Goal: Check status: Check status

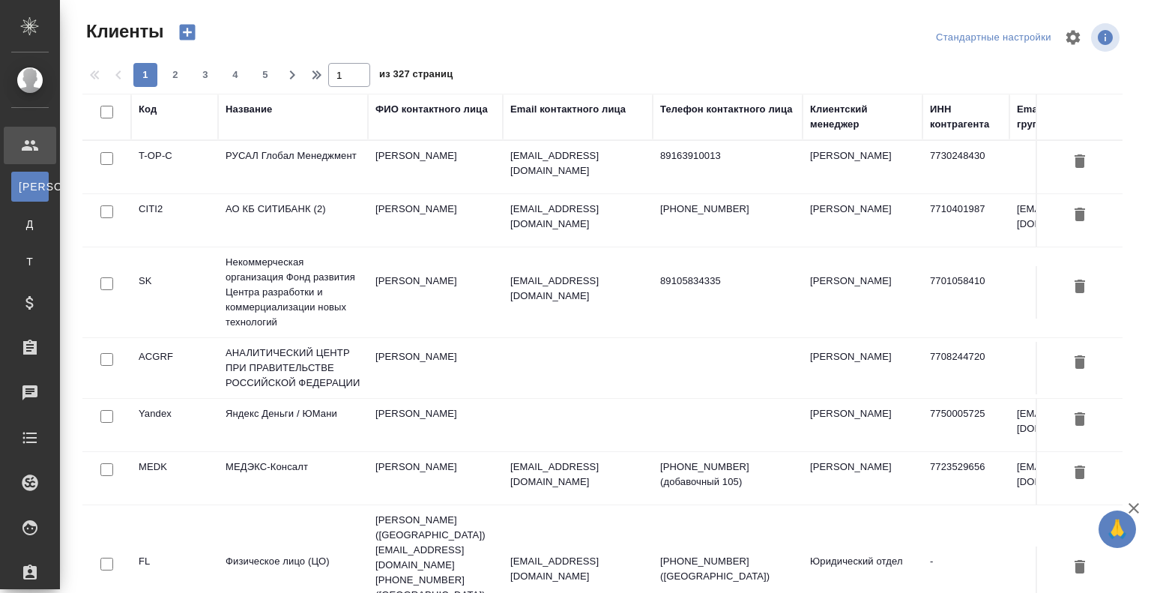
select select "RU"
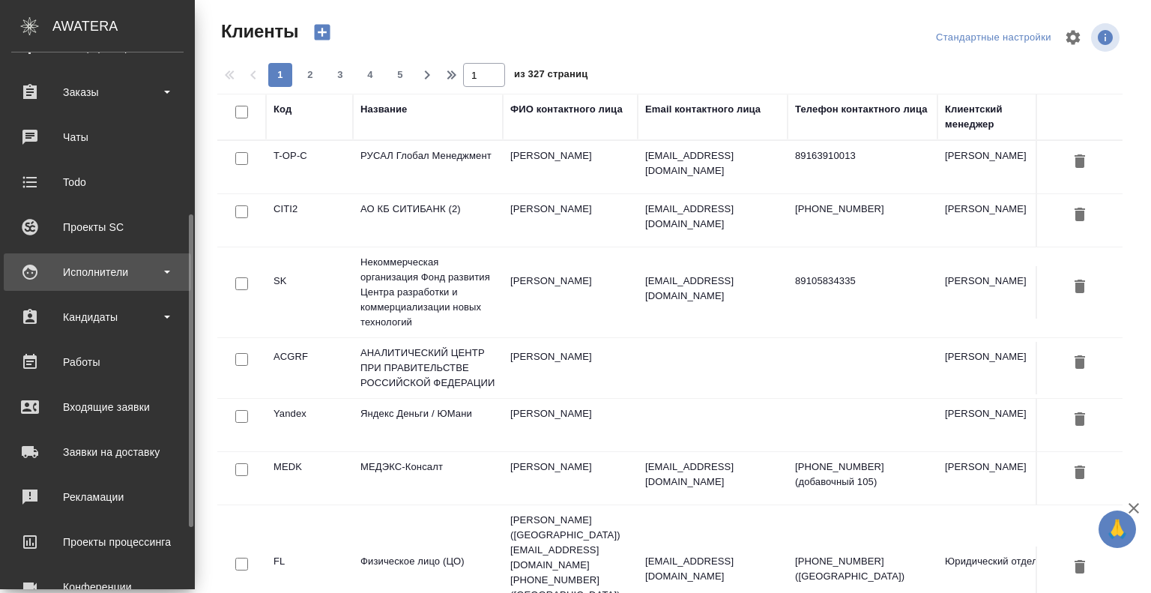
scroll to position [264, 0]
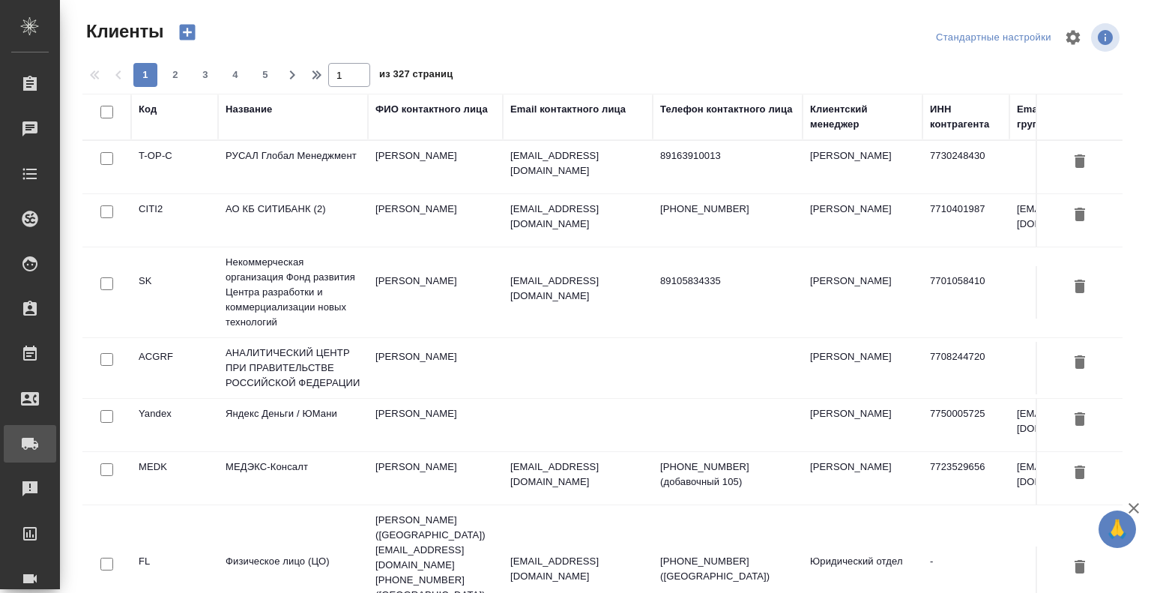
click at [30, 434] on div "Заявки на доставку" at bounding box center [11, 443] width 37 height 22
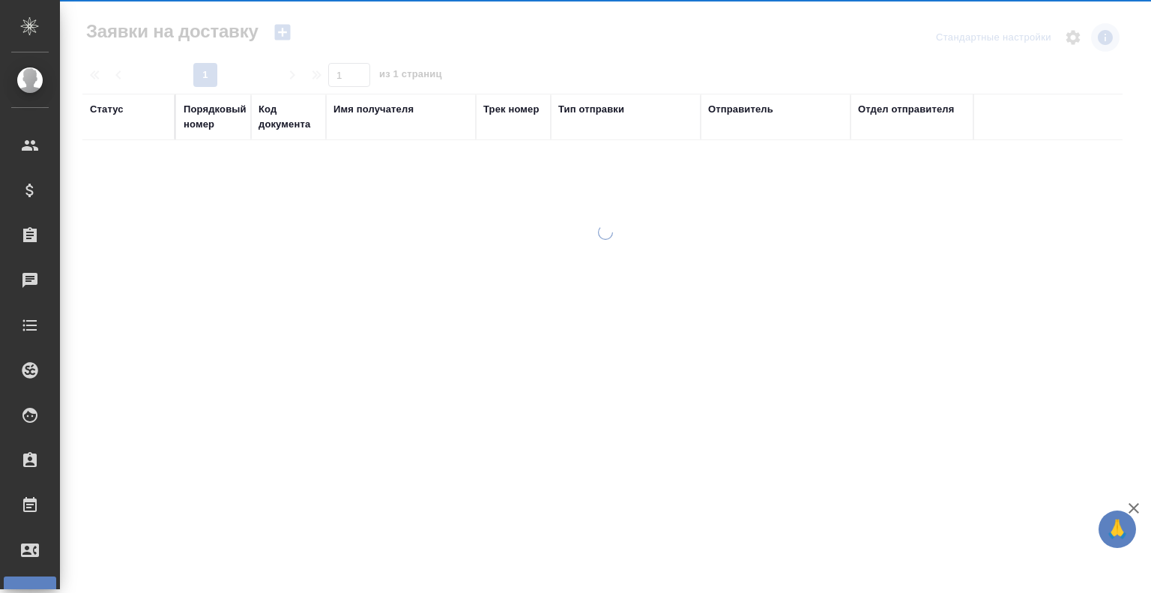
click at [642, 399] on div "Статус Порядковый номер Код документа Имя получателя Трек номер Тип отправки От…" at bounding box center [602, 363] width 1040 height 539
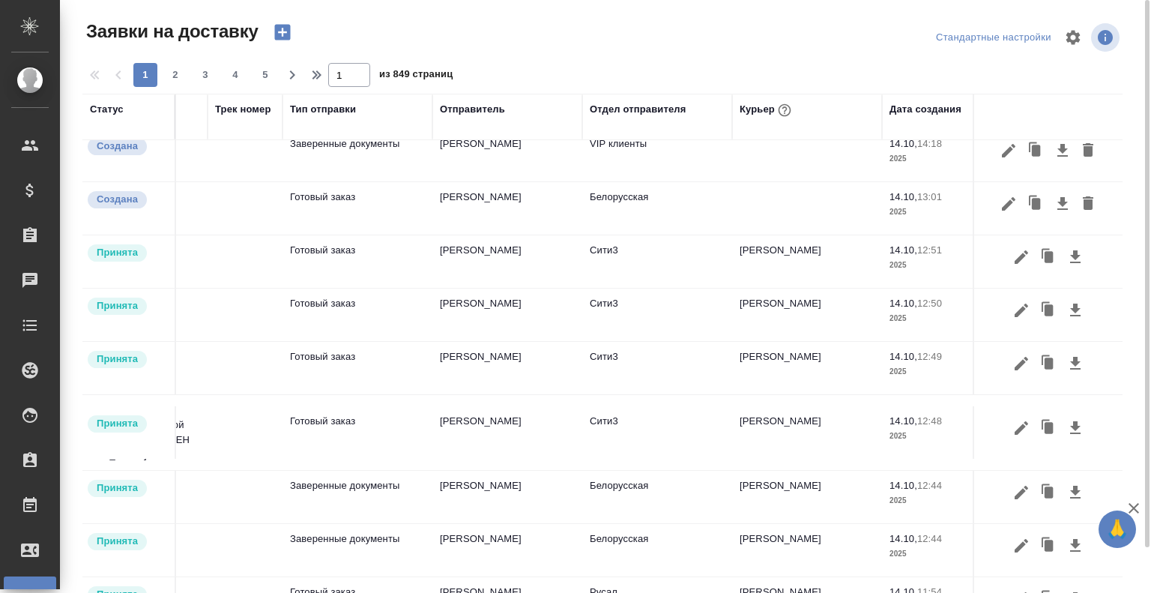
scroll to position [12, 277]
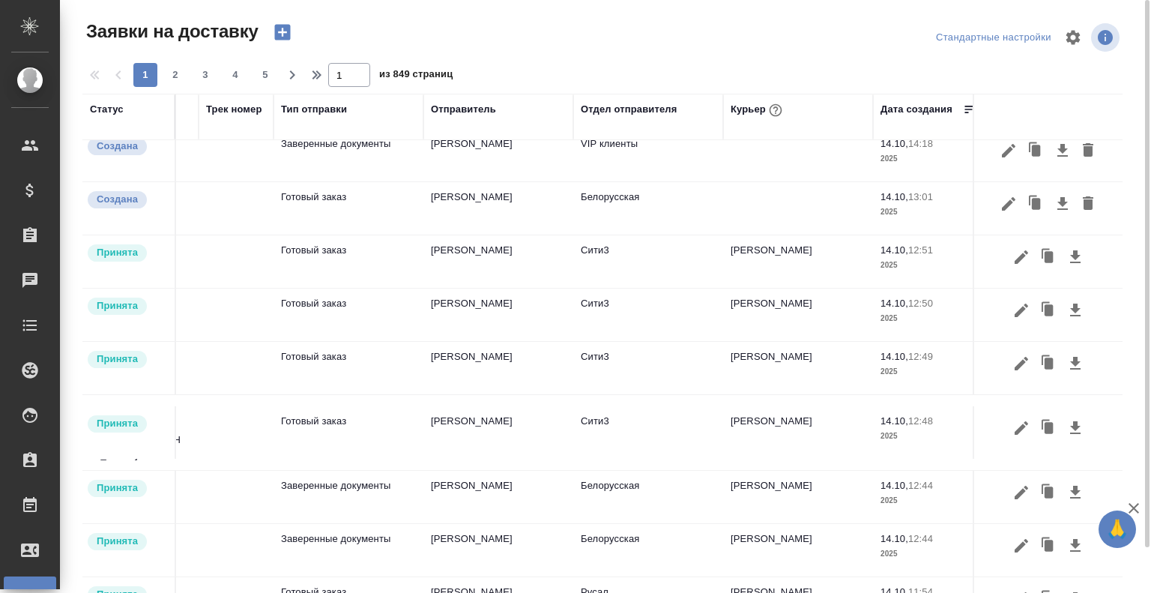
click at [746, 113] on div "Курьер" at bounding box center [757, 109] width 55 height 19
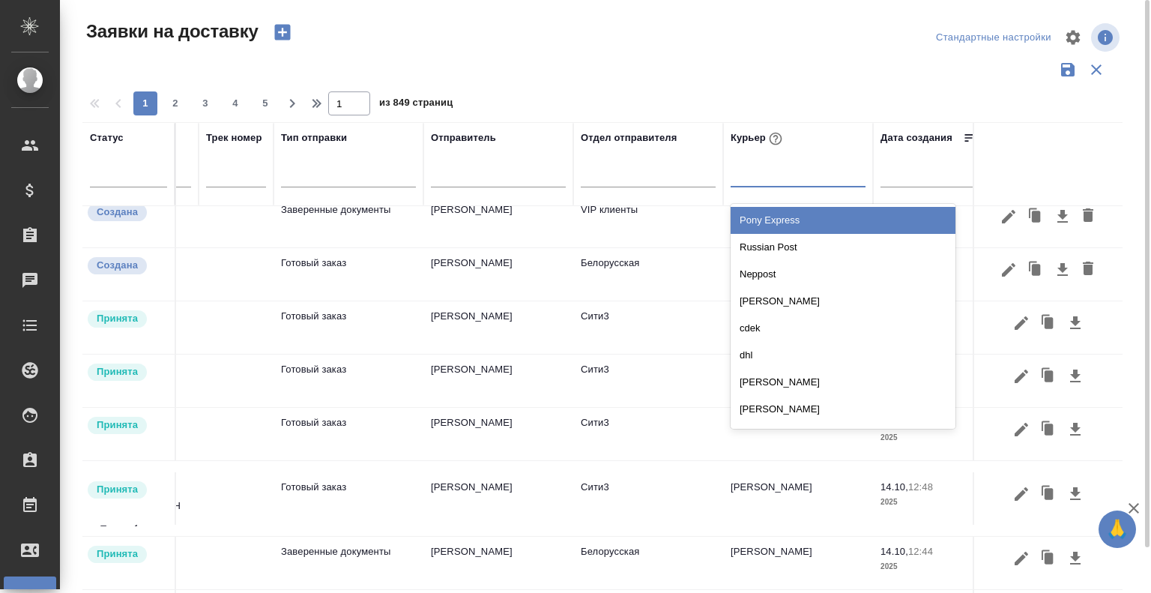
click at [761, 170] on div at bounding box center [797, 172] width 135 height 22
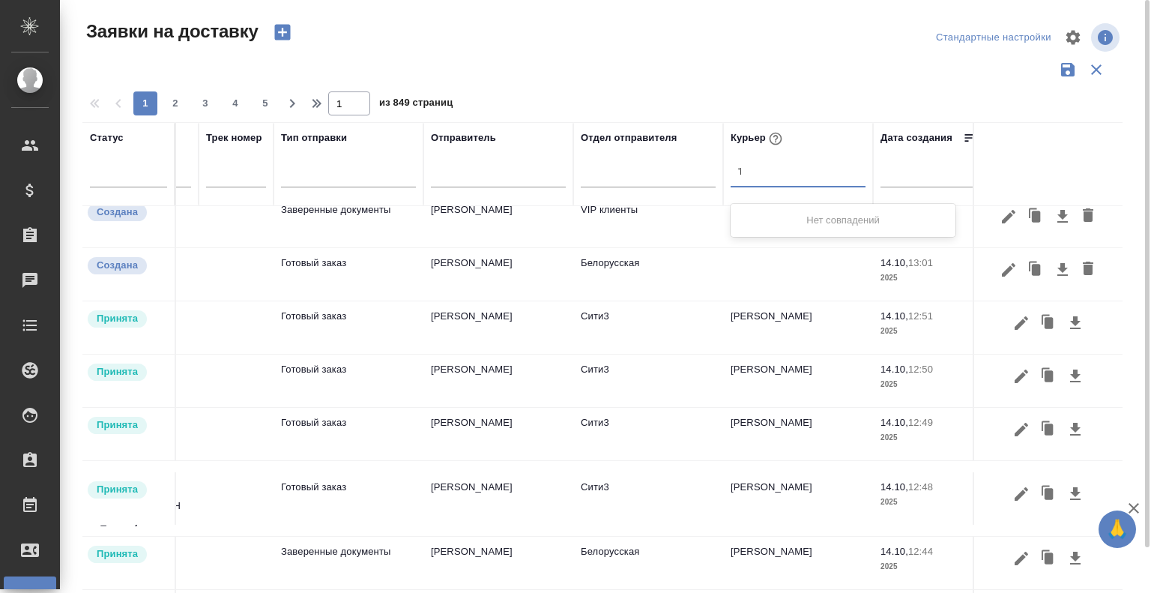
type input "'"
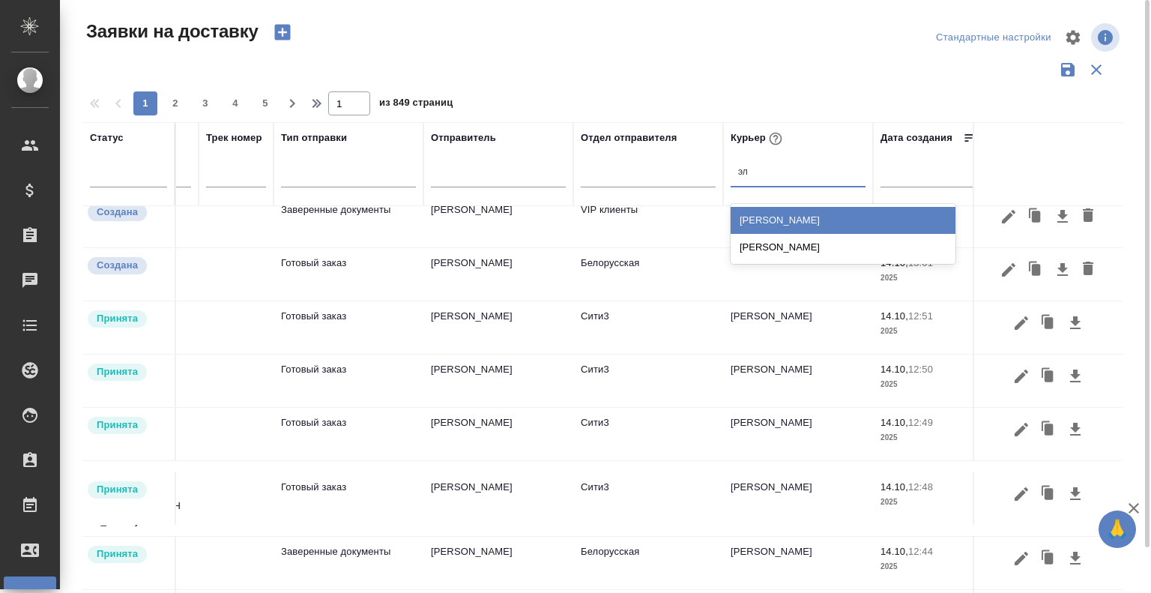
type input "э"
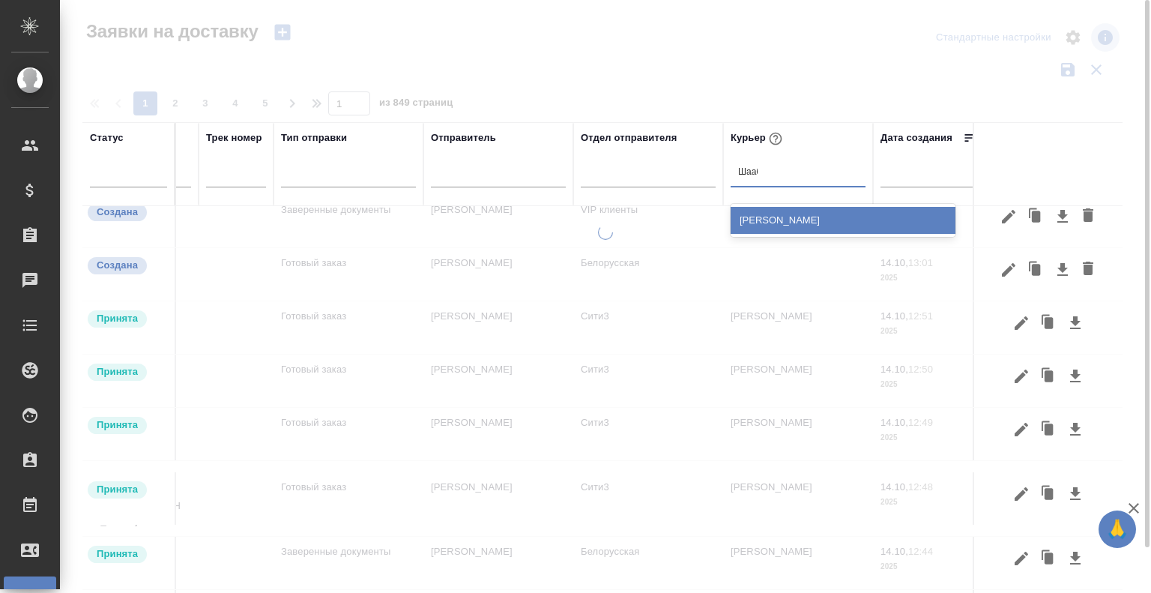
type input "Шаабан"
click at [768, 211] on div "[PERSON_NAME]" at bounding box center [842, 220] width 225 height 27
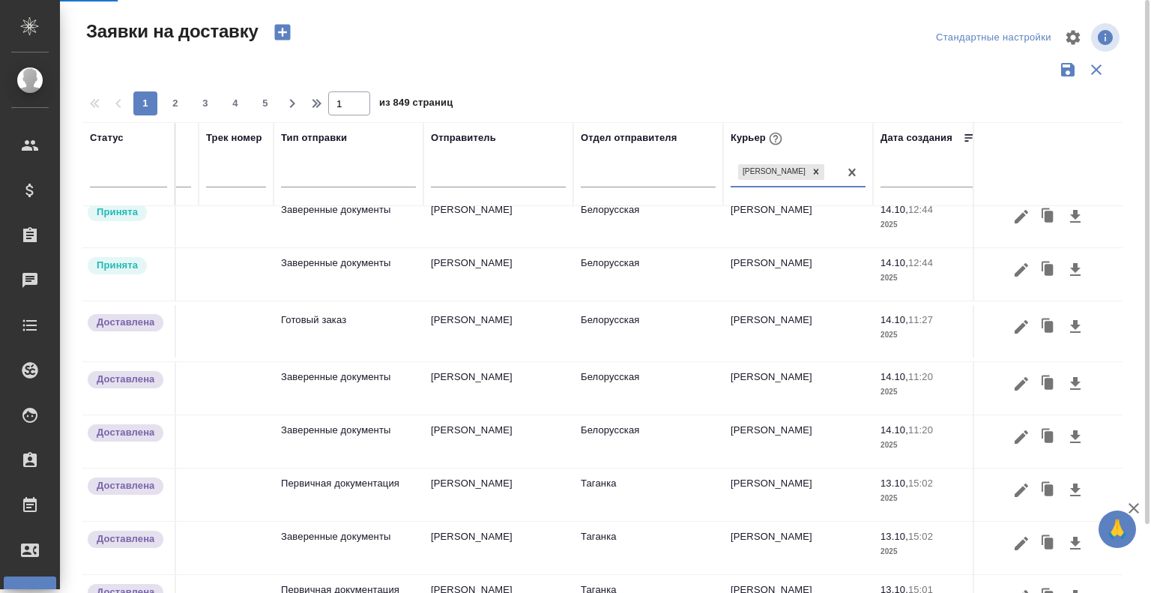
select select "RU"
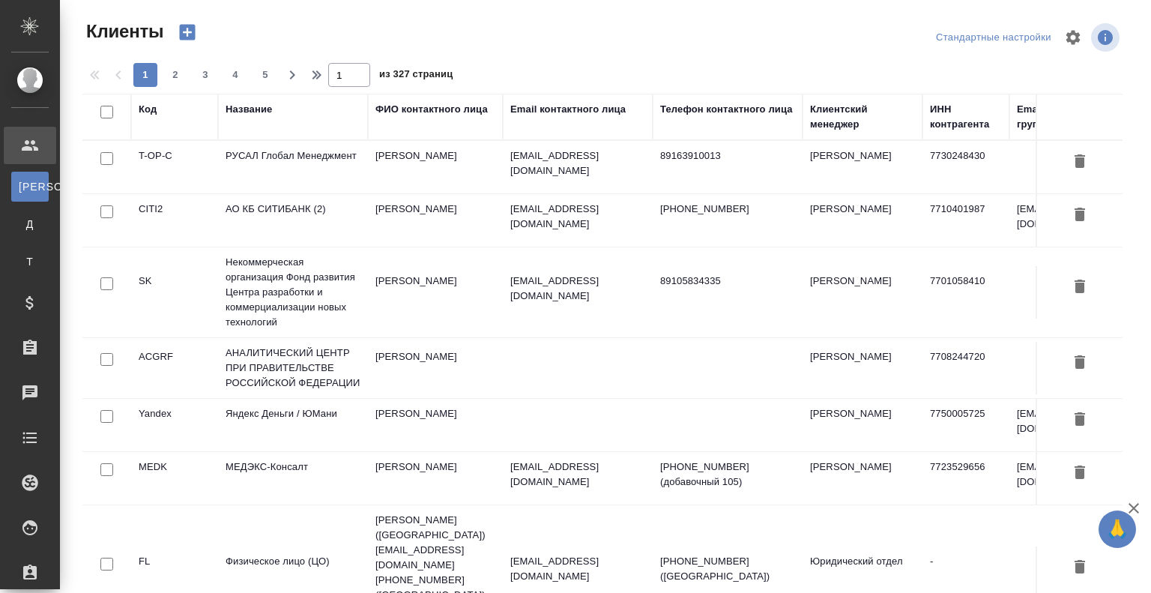
scroll to position [0, 251]
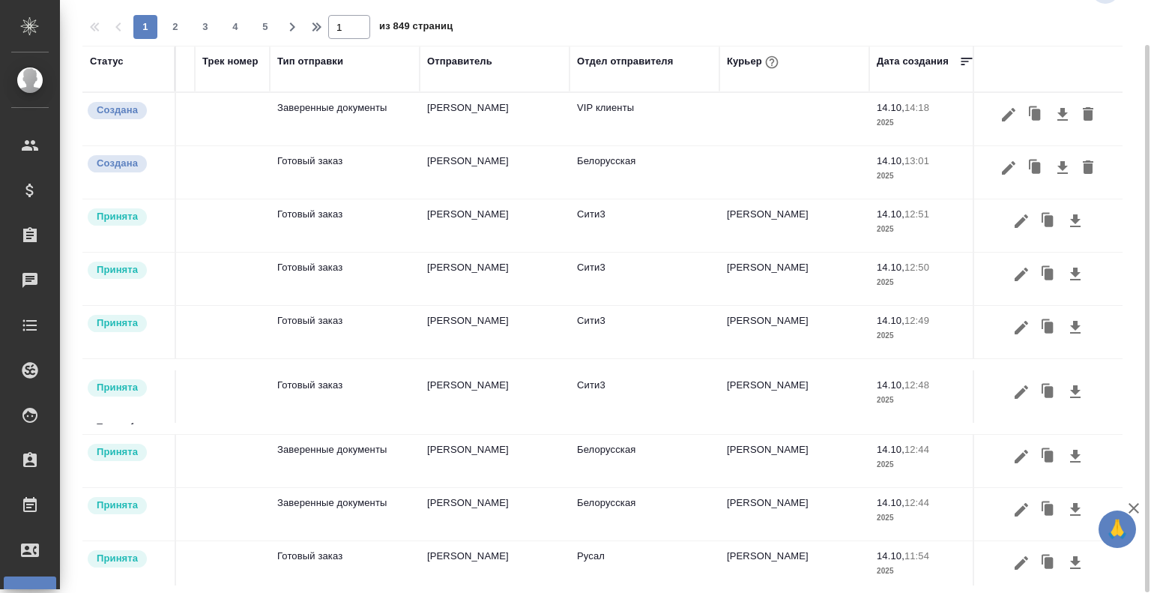
scroll to position [0, 282]
click at [733, 63] on div "Курьер" at bounding box center [753, 61] width 55 height 19
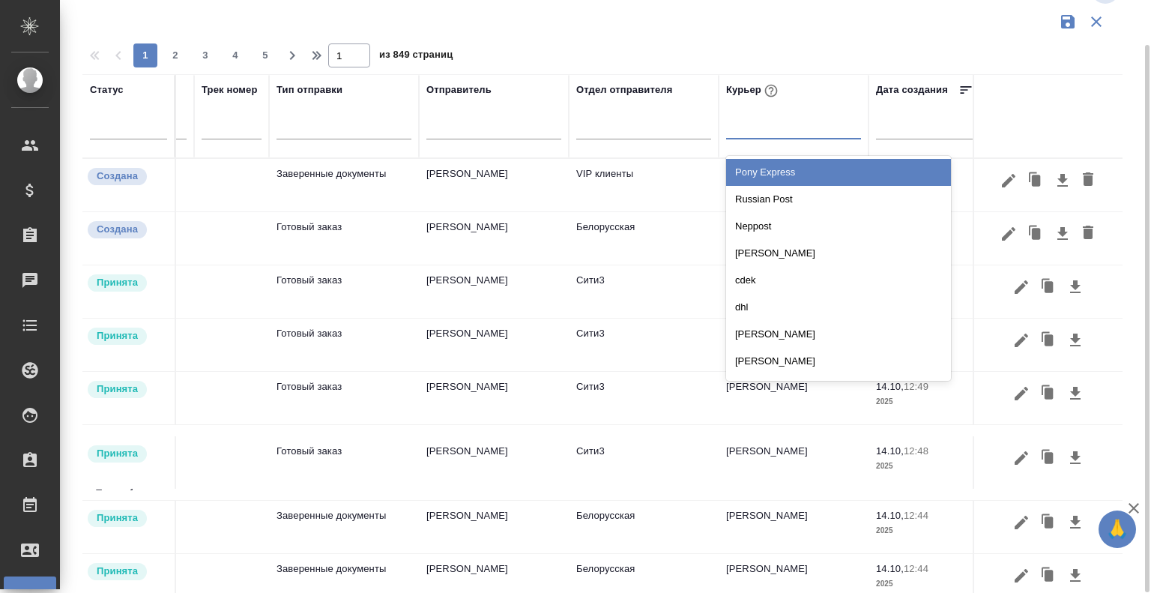
click at [739, 131] on div at bounding box center [793, 124] width 135 height 22
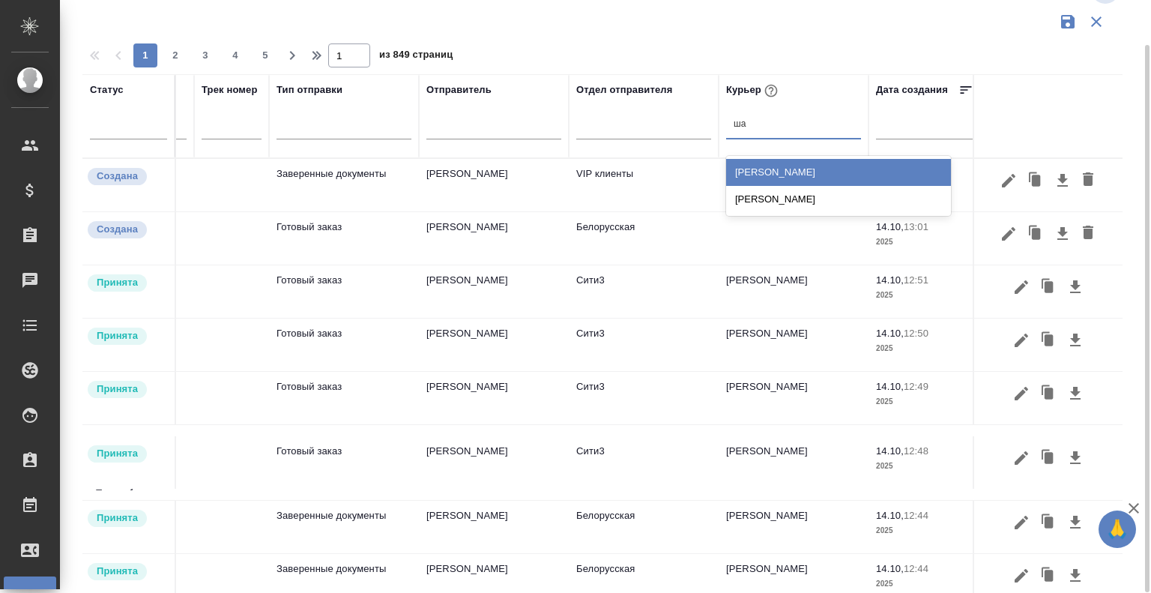
type input "[DEMOGRAPHIC_DATA]"
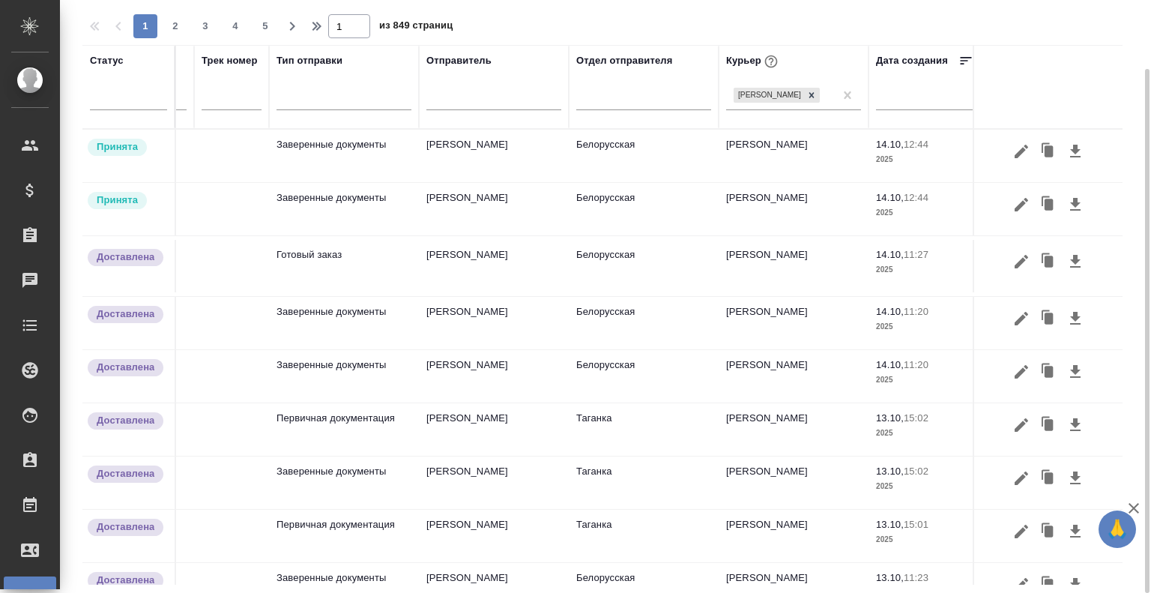
drag, startPoint x: 877, startPoint y: 366, endPoint x: 859, endPoint y: 378, distance: 21.6
click at [859, 378] on tr "Доставлена 21284 B_FL-9578 Сертифай Заверенные документы [PERSON_NAME] [PERSON_…" at bounding box center [578, 375] width 1555 height 53
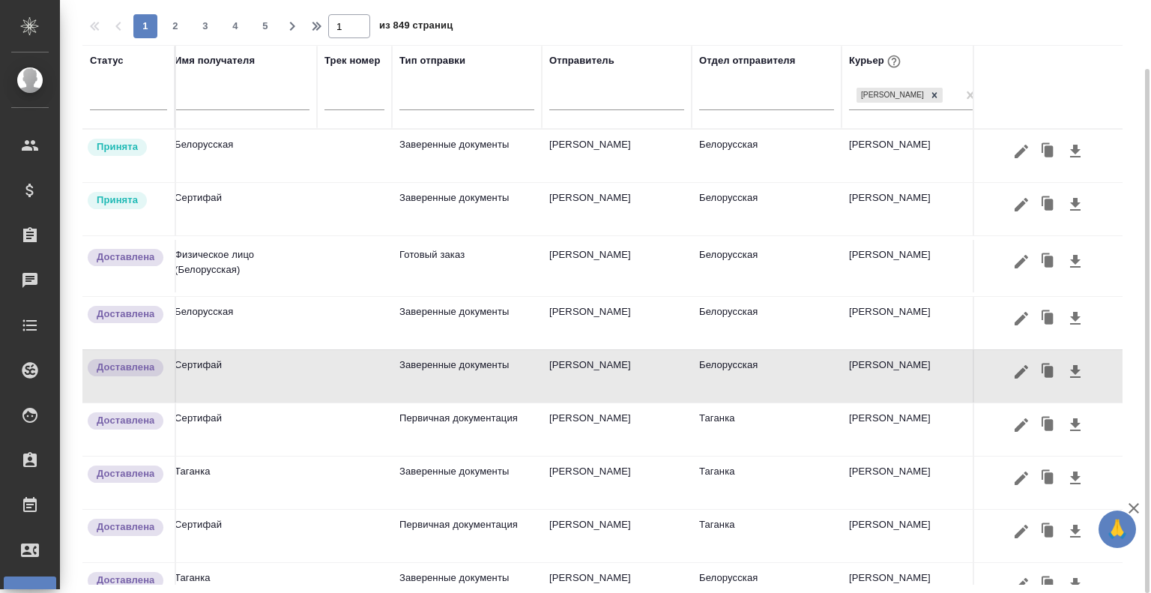
scroll to position [0, 0]
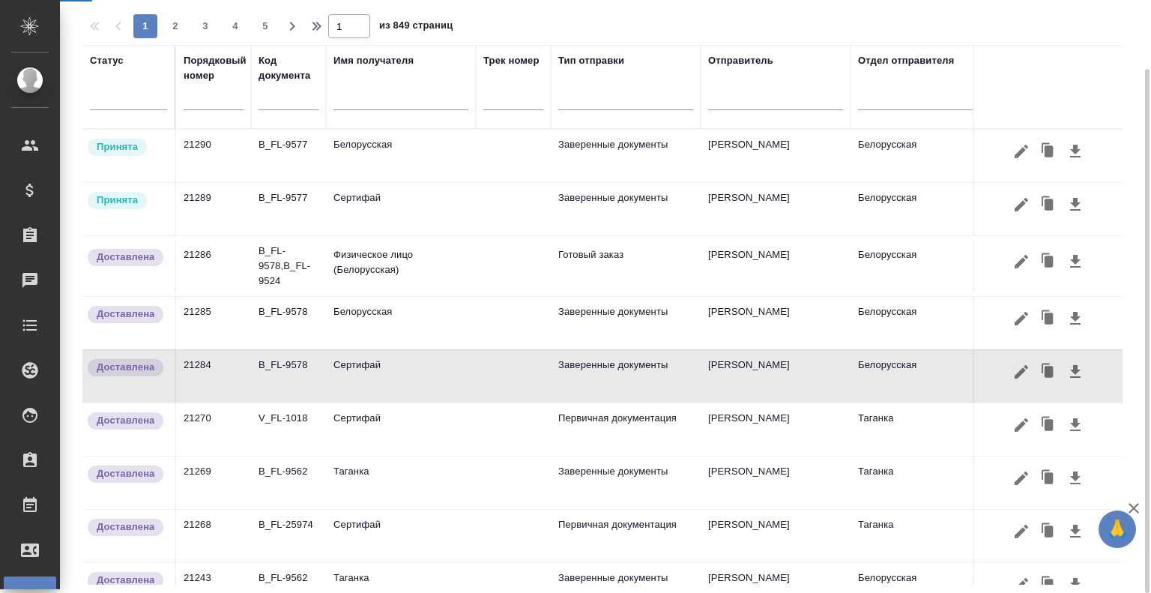
select select "RU"
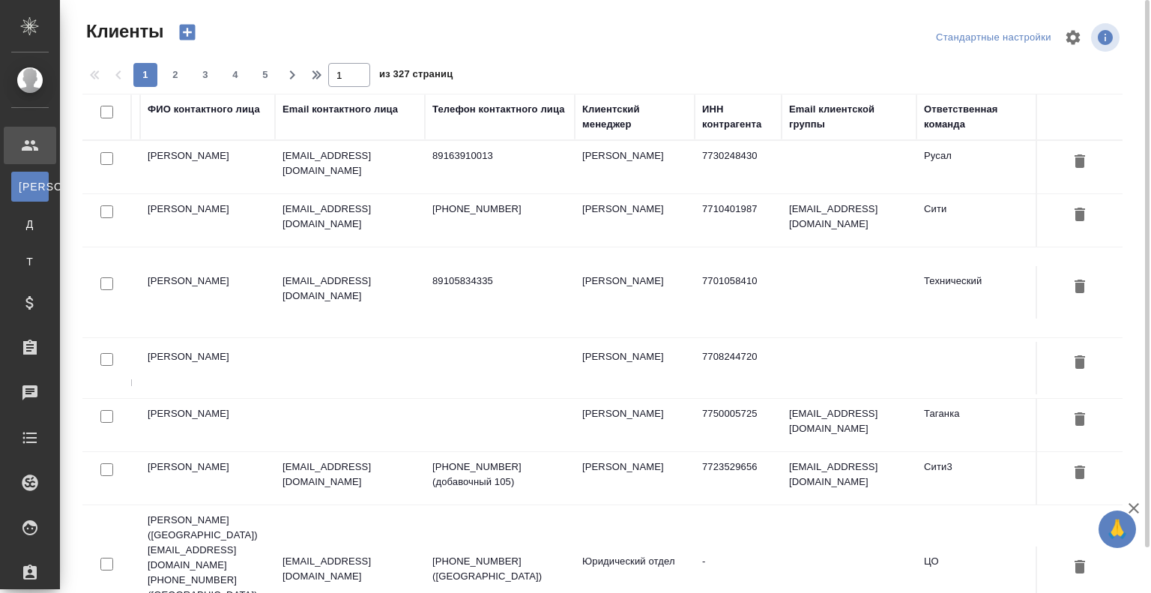
scroll to position [0, 231]
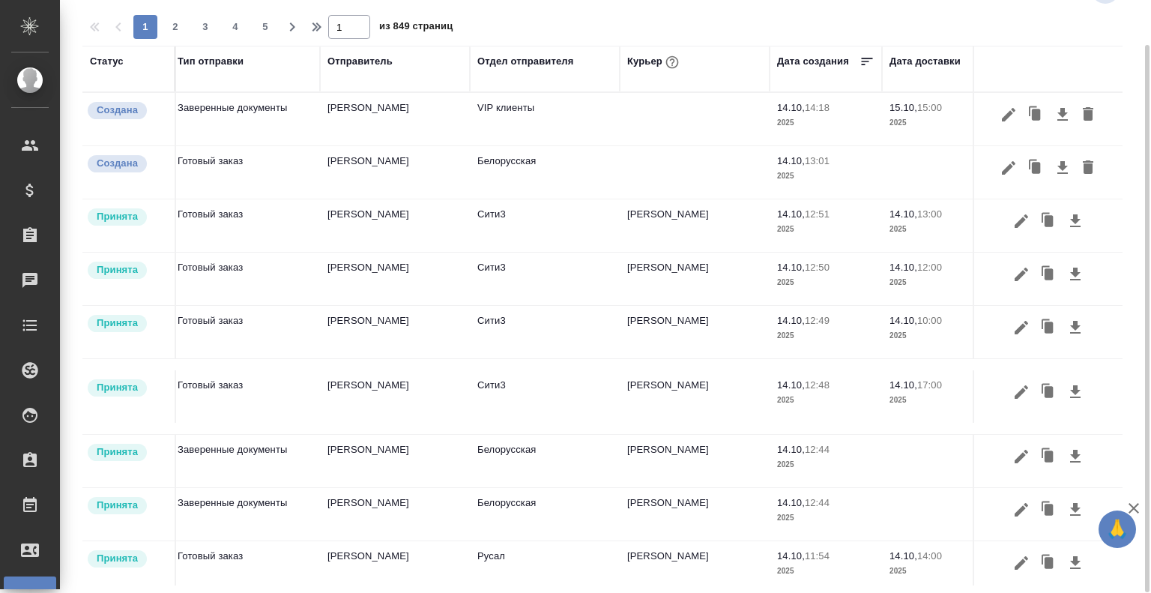
scroll to position [0, 525]
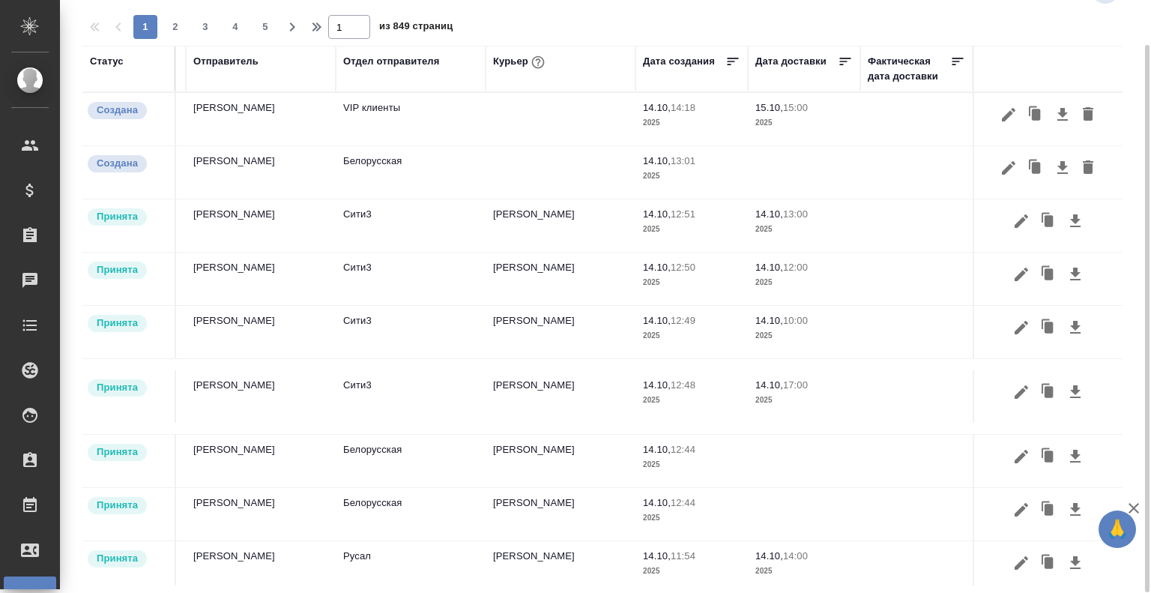
click at [497, 57] on div "Курьер" at bounding box center [520, 61] width 55 height 19
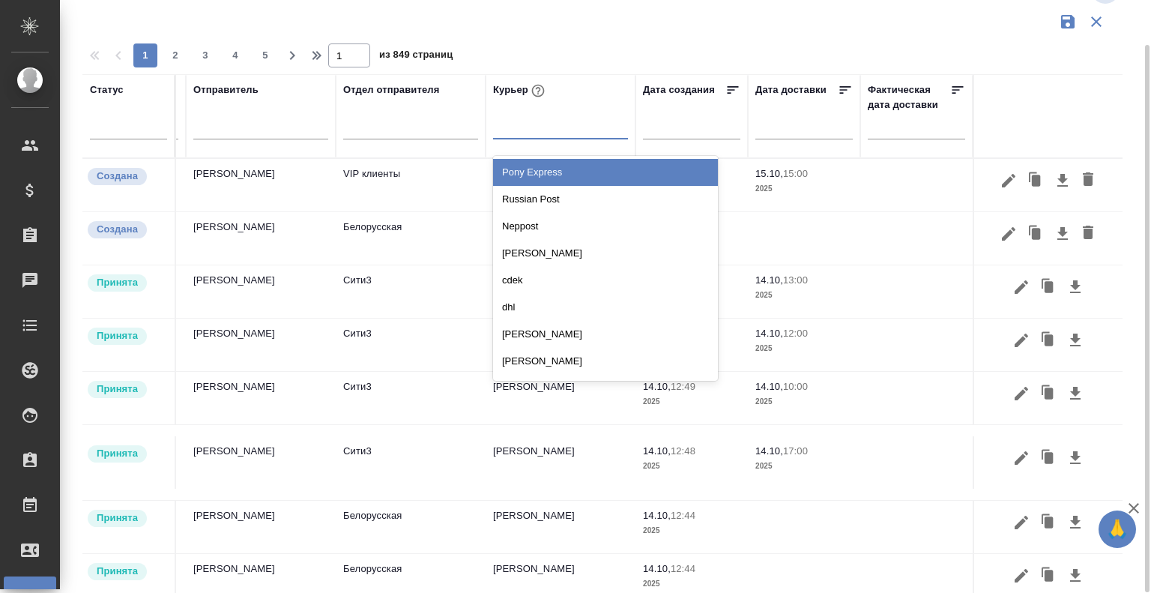
click at [500, 130] on div at bounding box center [560, 124] width 135 height 22
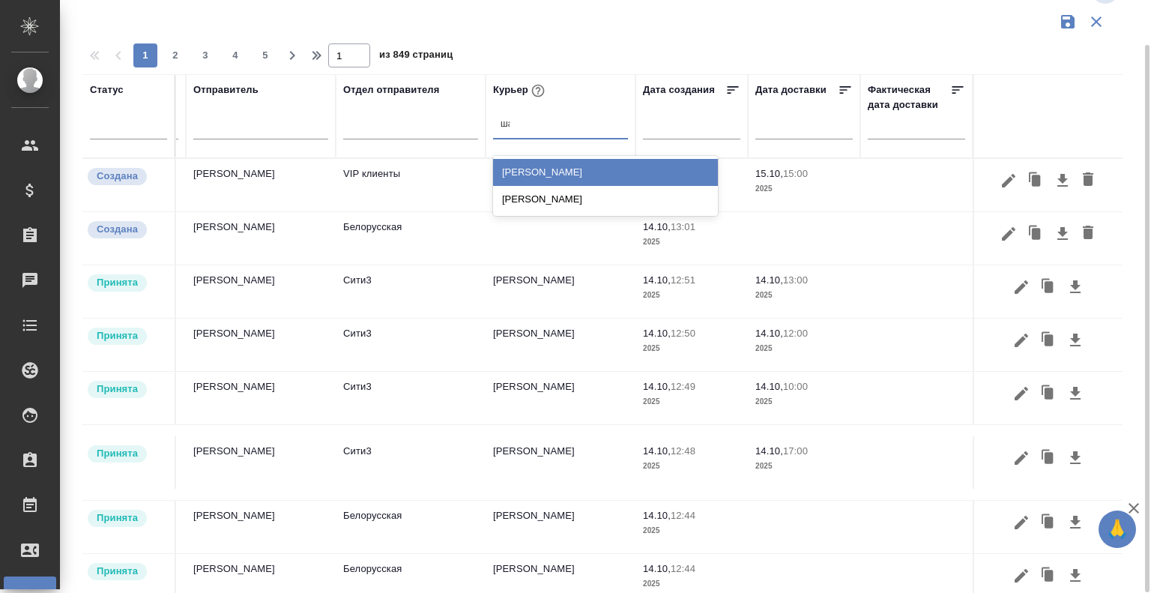
type input "[DEMOGRAPHIC_DATA]"
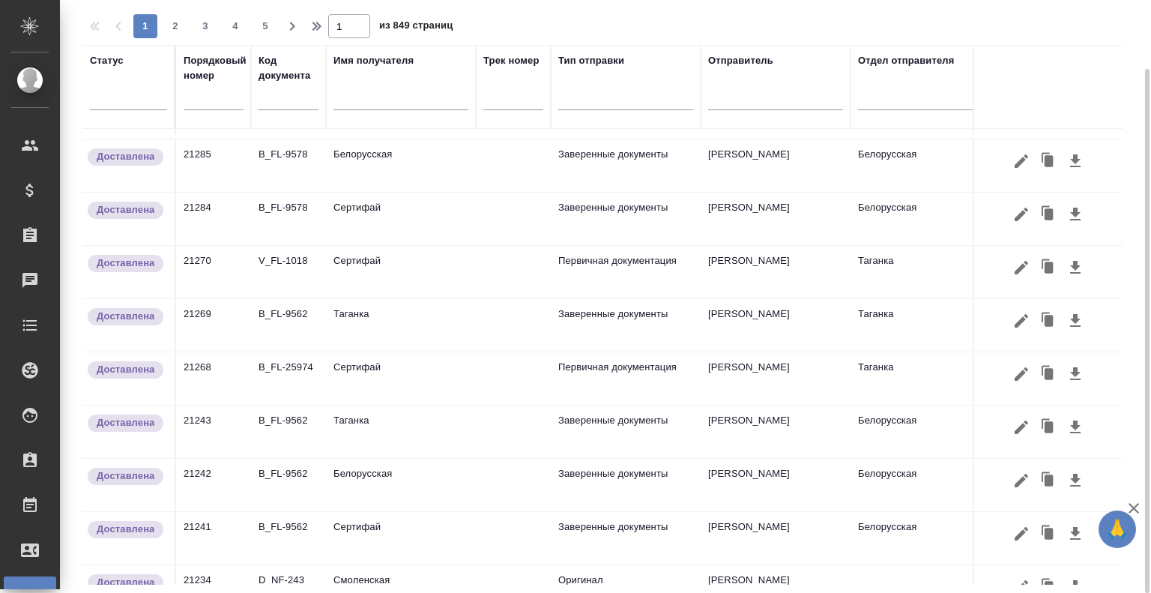
scroll to position [0, 0]
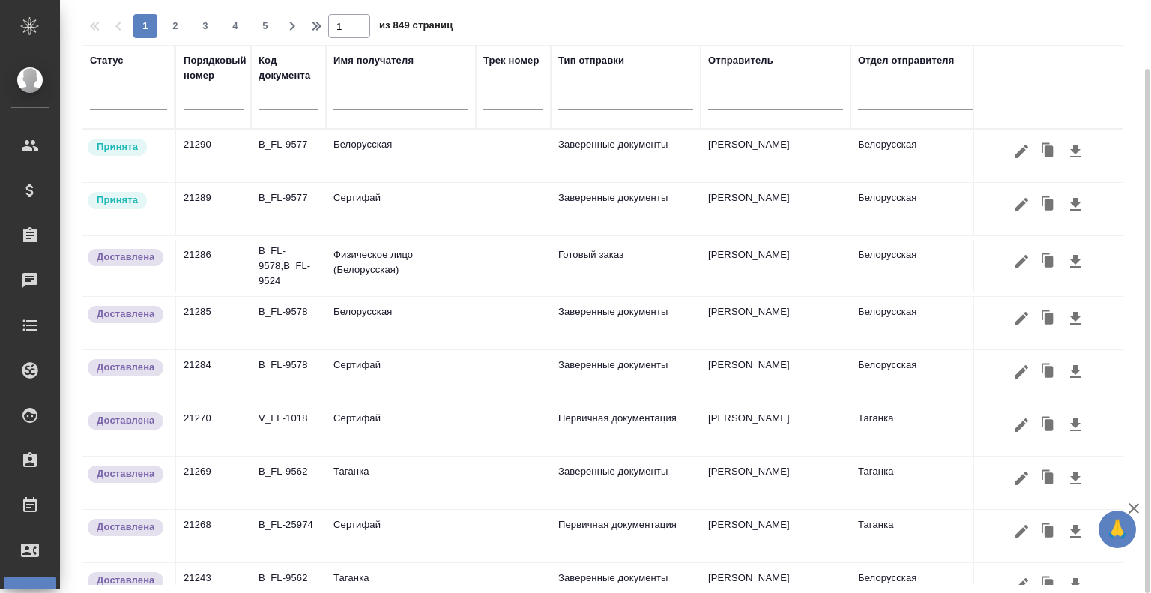
click at [372, 434] on td "Сертифай" at bounding box center [401, 429] width 150 height 52
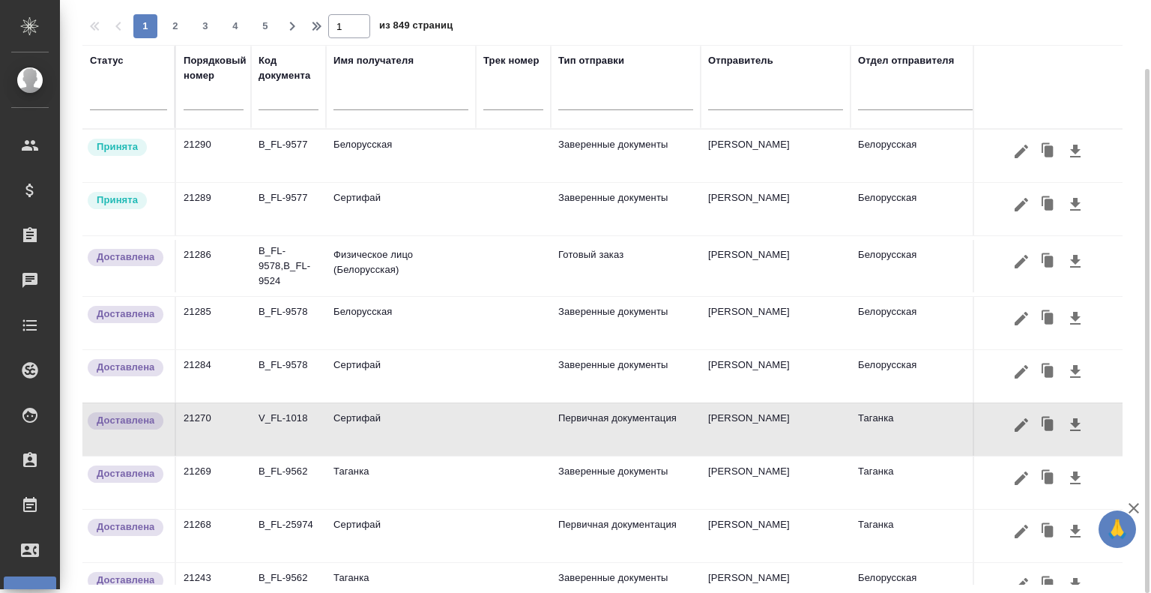
click at [372, 434] on td "Сертифай" at bounding box center [401, 429] width 150 height 52
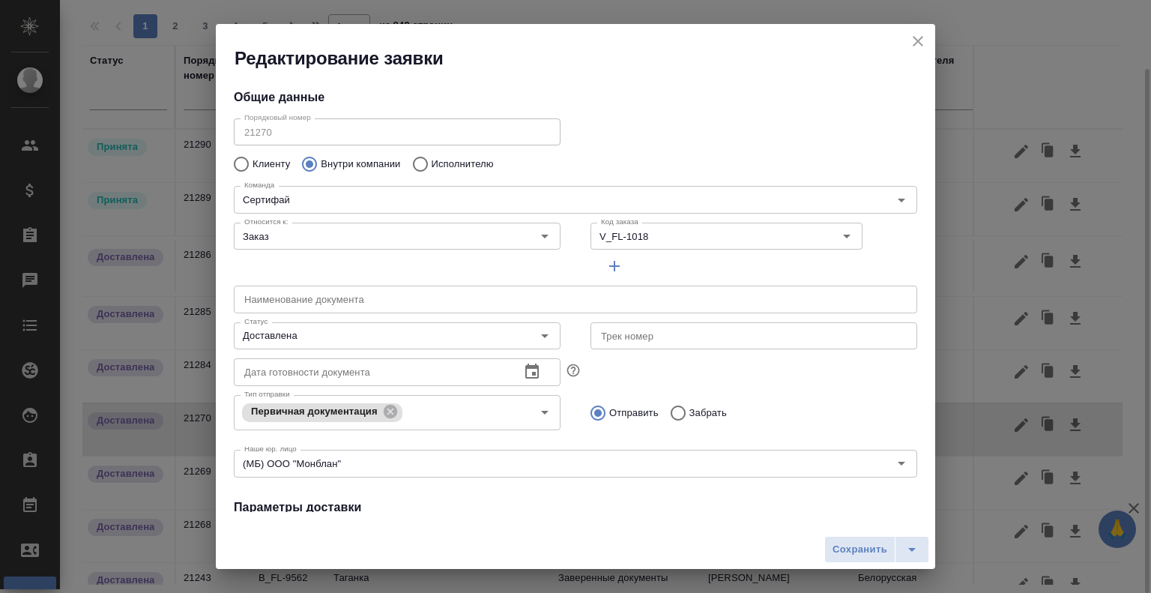
type input "[PERSON_NAME]"
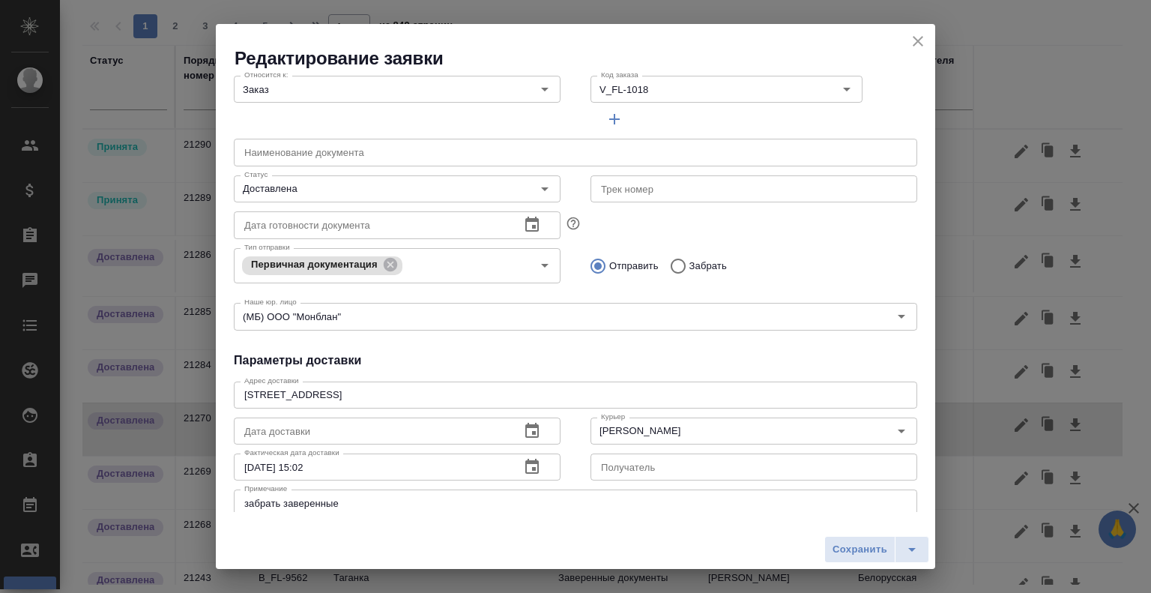
scroll to position [310, 0]
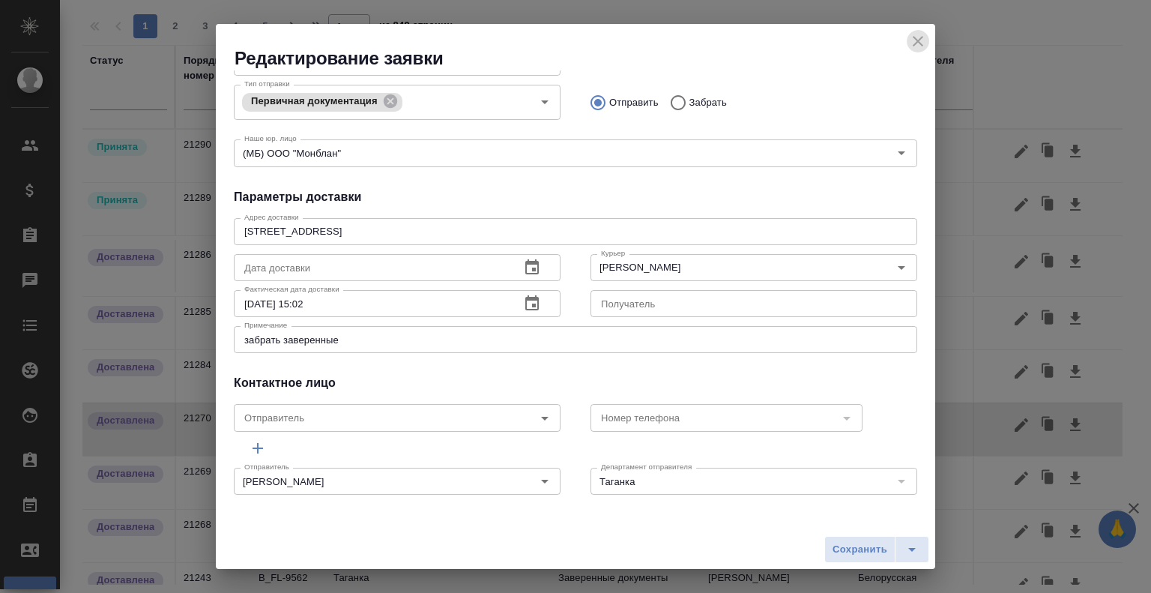
click at [918, 38] on icon "close" at bounding box center [918, 41] width 18 height 18
